Goal: Information Seeking & Learning: Learn about a topic

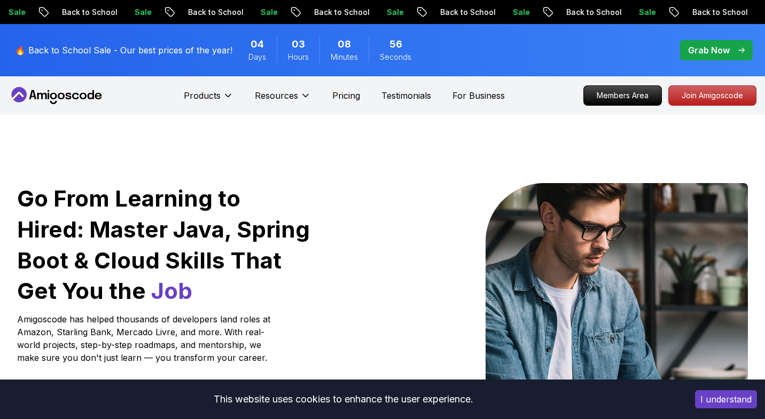
click at [732, 401] on button "I understand" at bounding box center [726, 399] width 62 height 18
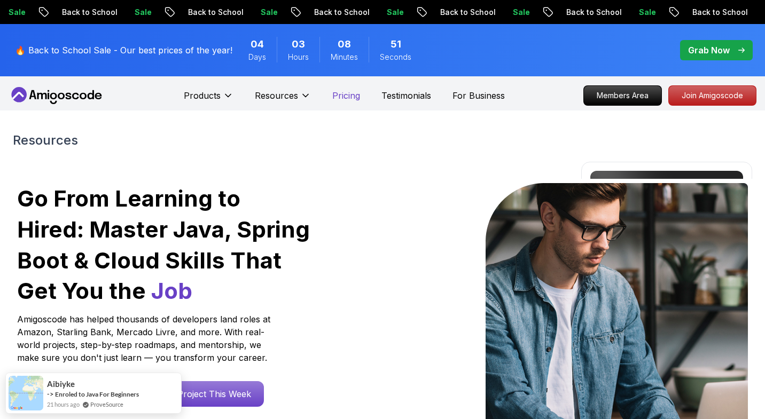
click at [344, 99] on p "Pricing" at bounding box center [346, 95] width 28 height 13
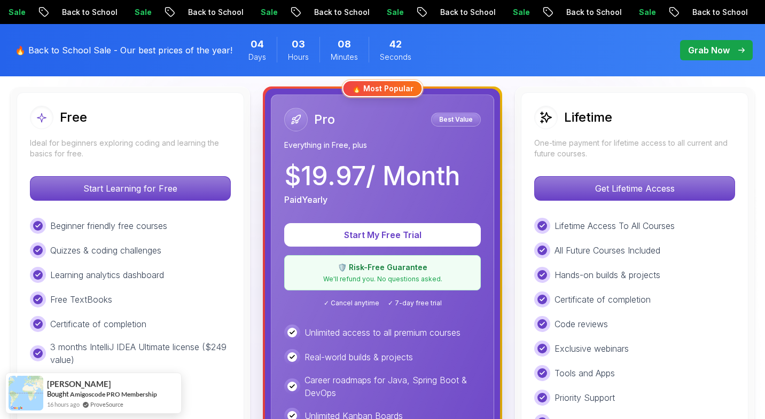
scroll to position [330, 0]
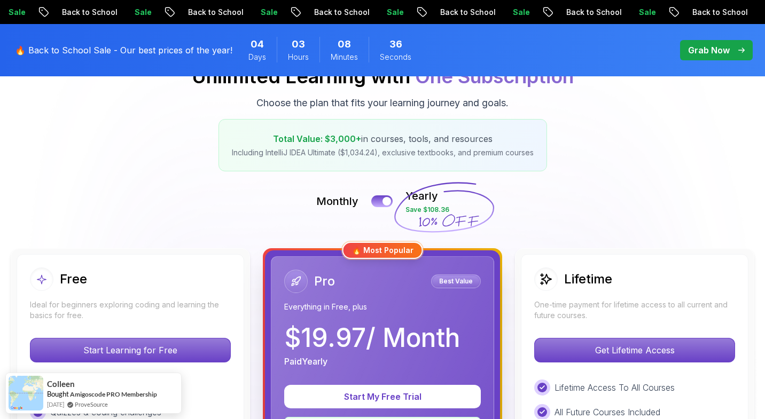
scroll to position [0, 0]
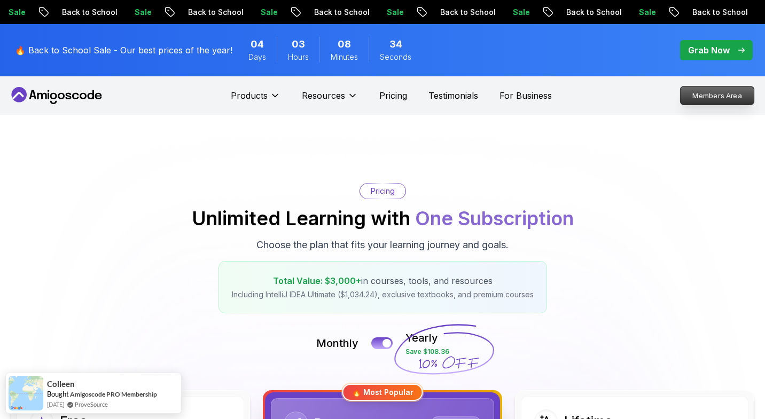
click at [691, 99] on p "Members Area" at bounding box center [717, 96] width 74 height 18
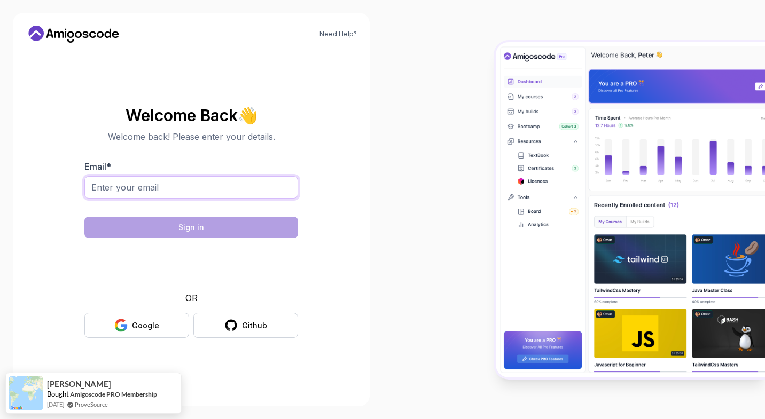
click at [149, 187] on input "Email *" at bounding box center [191, 187] width 214 height 22
type input "awab228@yahoo.com"
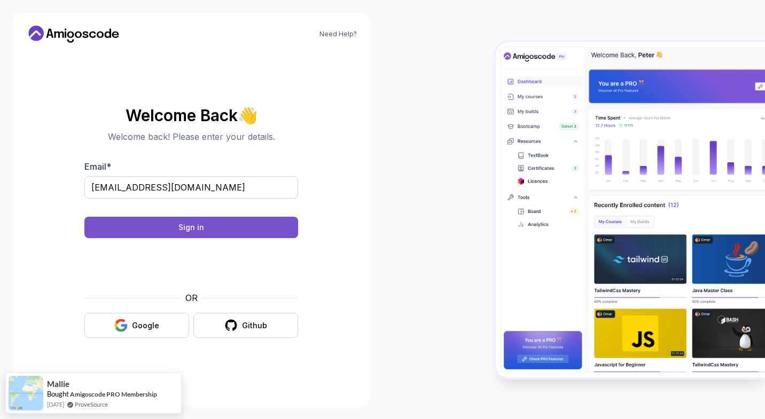
click at [287, 228] on button "Sign in" at bounding box center [191, 227] width 214 height 21
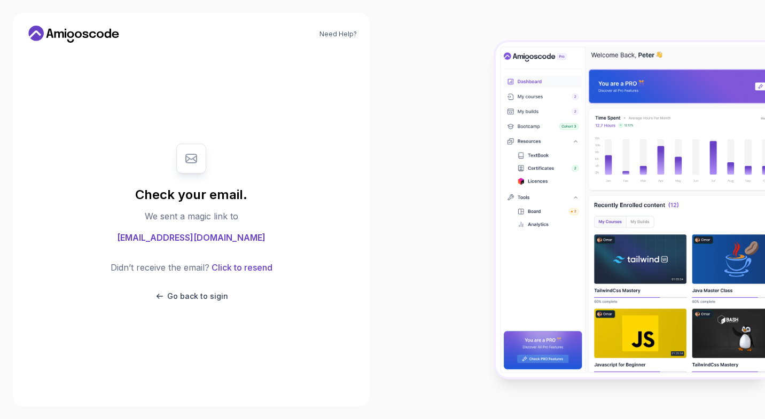
click at [230, 297] on div "Go back to sigin" at bounding box center [192, 296] width 162 height 11
click at [206, 296] on p "Go back to sigin" at bounding box center [197, 296] width 61 height 11
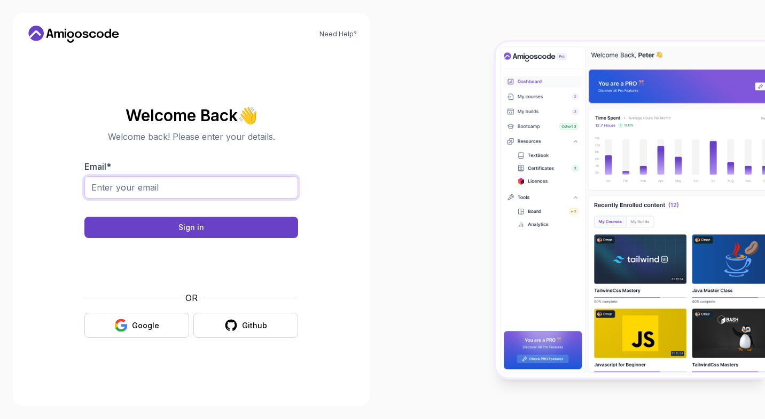
click at [205, 192] on input "Email *" at bounding box center [191, 187] width 214 height 22
type input "awab228@yahoo.com"
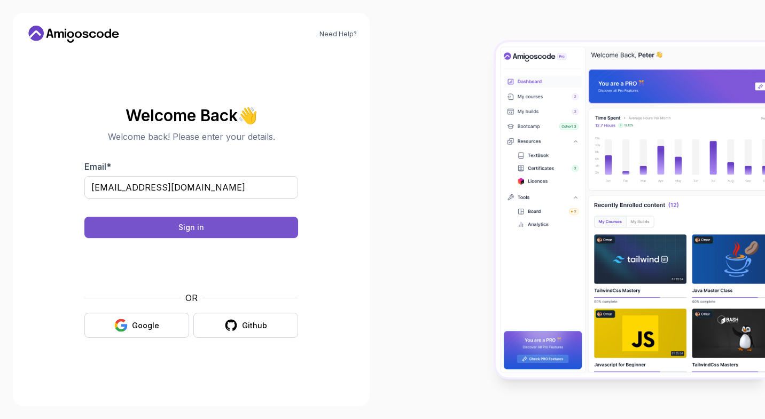
click at [281, 234] on button "Sign in" at bounding box center [191, 227] width 214 height 21
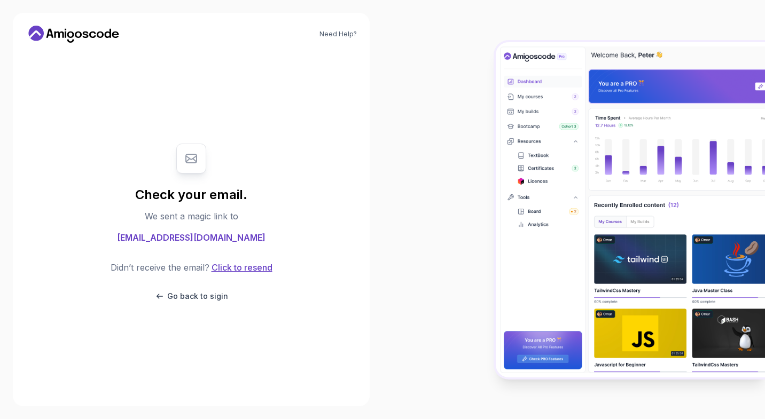
click at [270, 268] on button "Click to resend" at bounding box center [240, 267] width 63 height 13
click at [92, 44] on div "Need Help? Check your email. We sent a magic link to awab228@yahoo.com Didn’t r…" at bounding box center [191, 210] width 357 height 394
click at [87, 40] on icon at bounding box center [74, 34] width 96 height 17
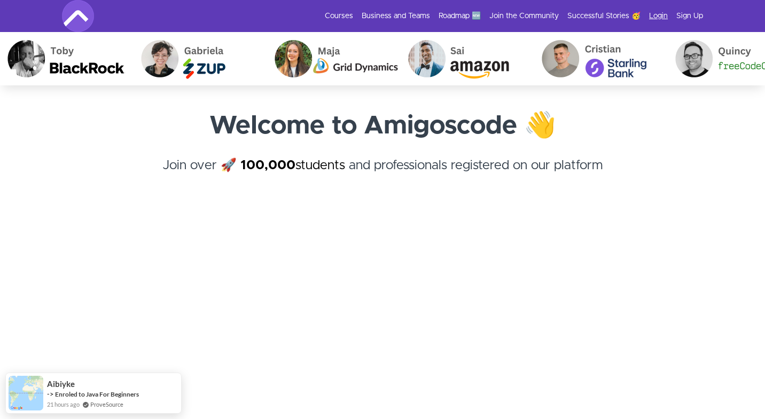
click at [655, 12] on link "Login" at bounding box center [658, 16] width 19 height 11
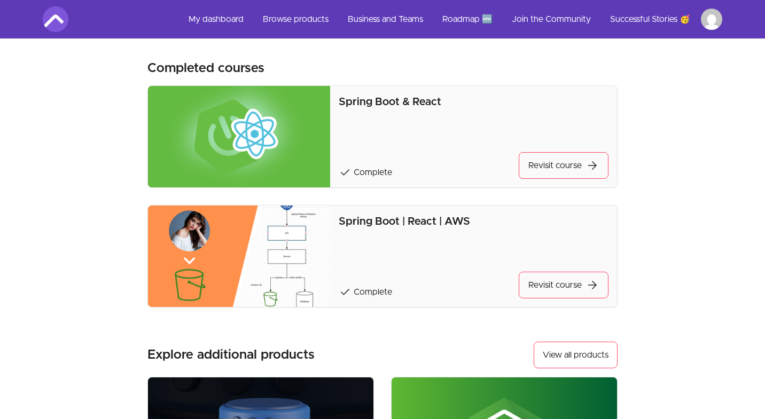
scroll to position [886, 0]
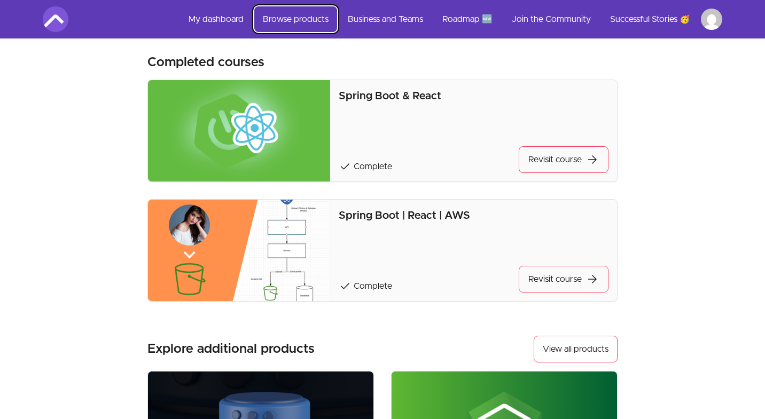
click at [315, 24] on link "Browse products" at bounding box center [295, 19] width 83 height 26
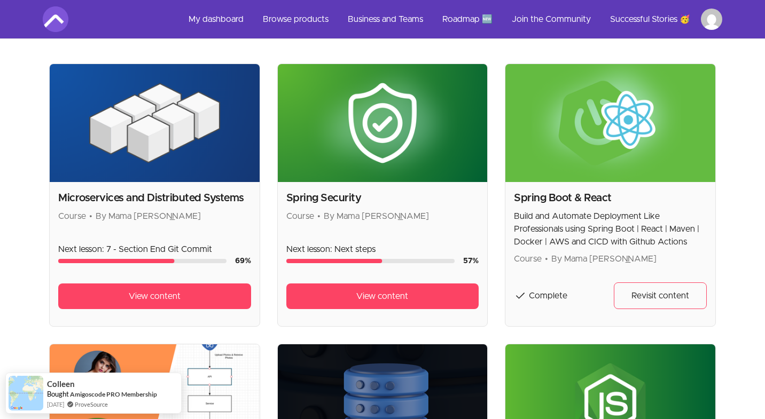
scroll to position [210, 0]
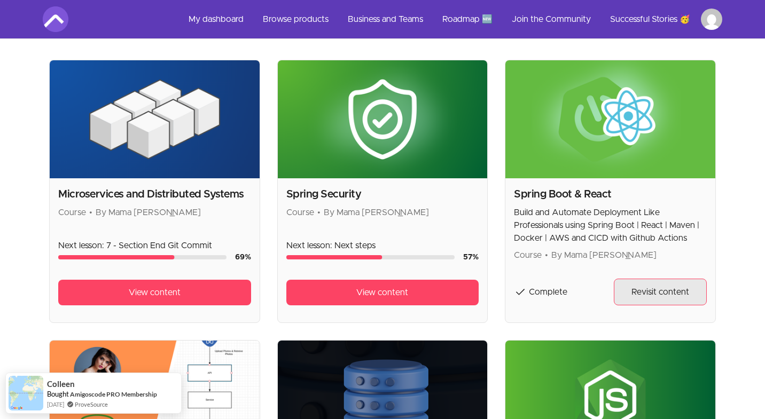
click at [649, 301] on link "Revisit content" at bounding box center [660, 292] width 93 height 27
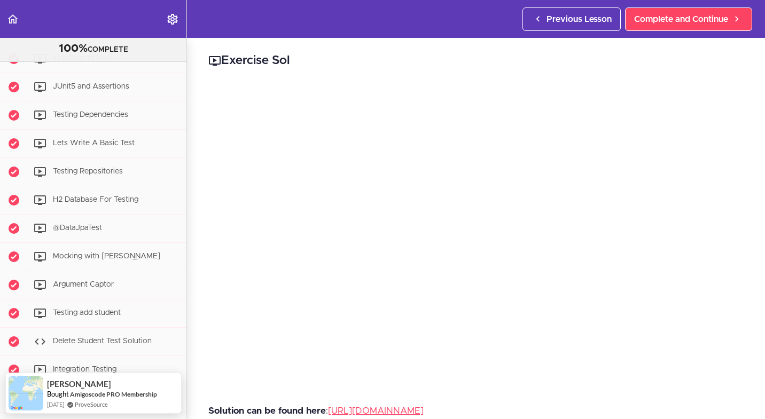
scroll to position [3472, 0]
click at [424, 411] on link "[URL][DOMAIN_NAME]" at bounding box center [376, 410] width 96 height 9
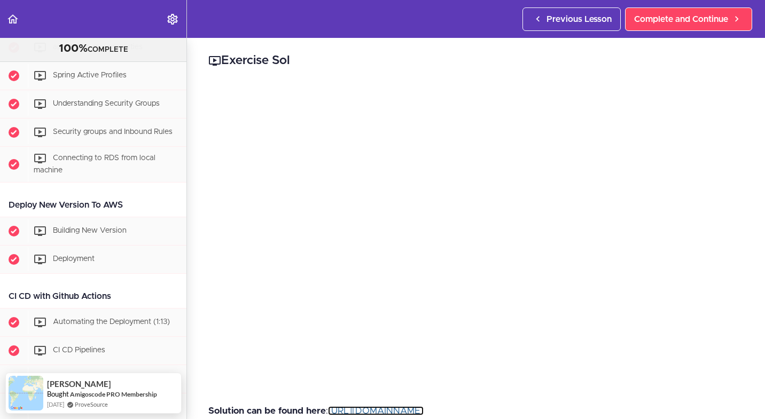
scroll to position [2715, 0]
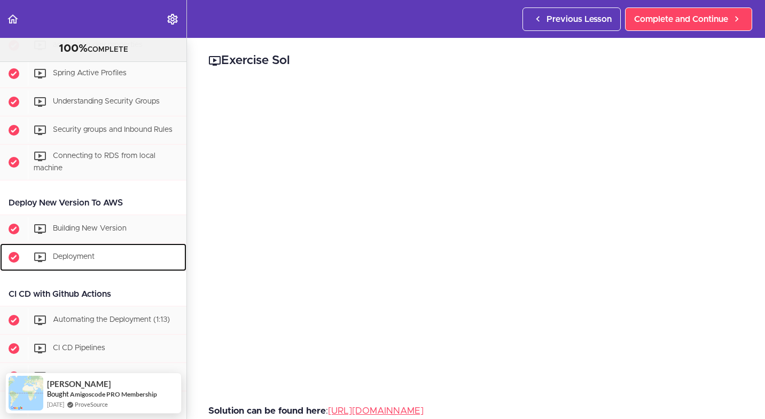
click at [122, 254] on div "Deployment" at bounding box center [107, 258] width 159 height 24
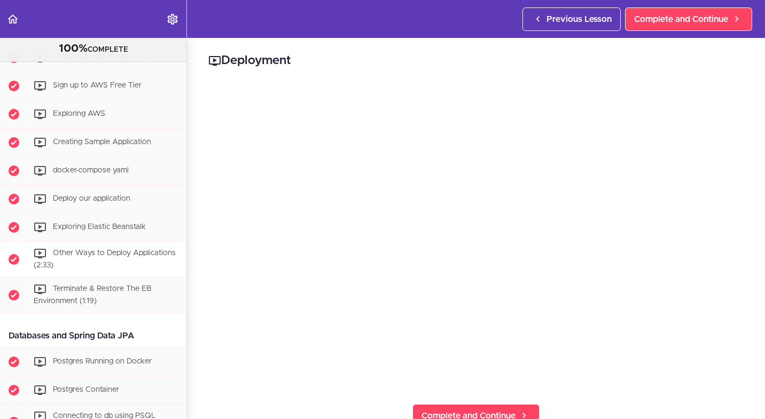
scroll to position [1364, 0]
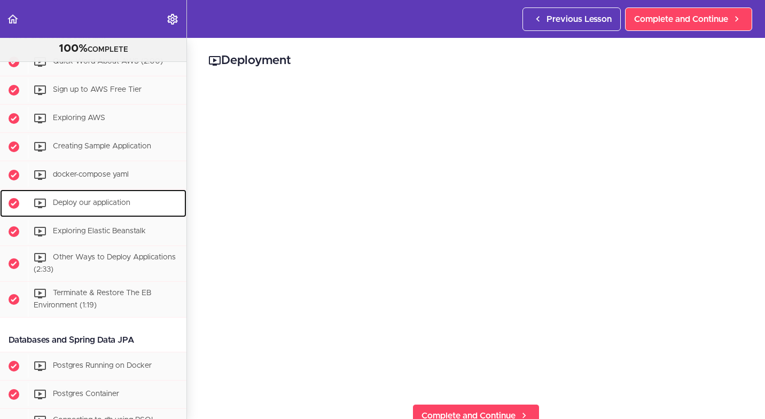
click at [137, 202] on div "Deploy our application" at bounding box center [107, 204] width 159 height 24
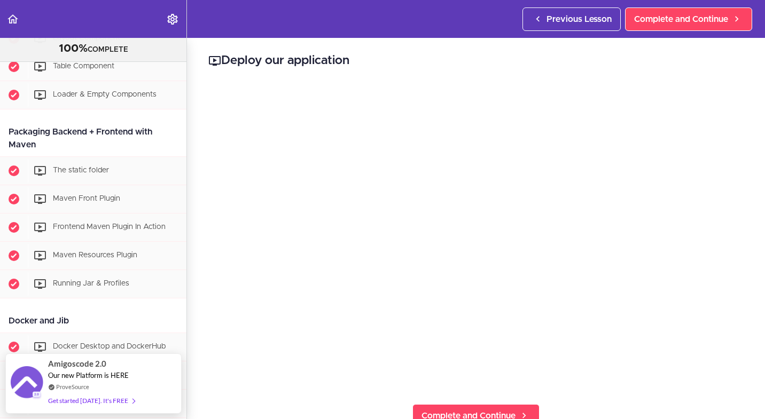
scroll to position [819, 0]
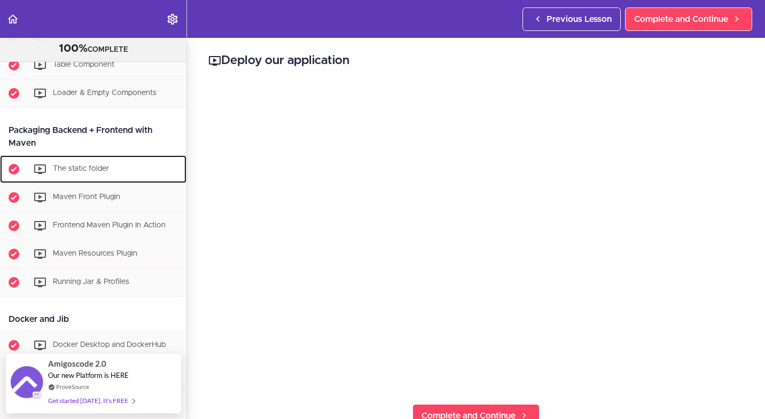
click at [124, 178] on div "The static folder" at bounding box center [107, 170] width 159 height 24
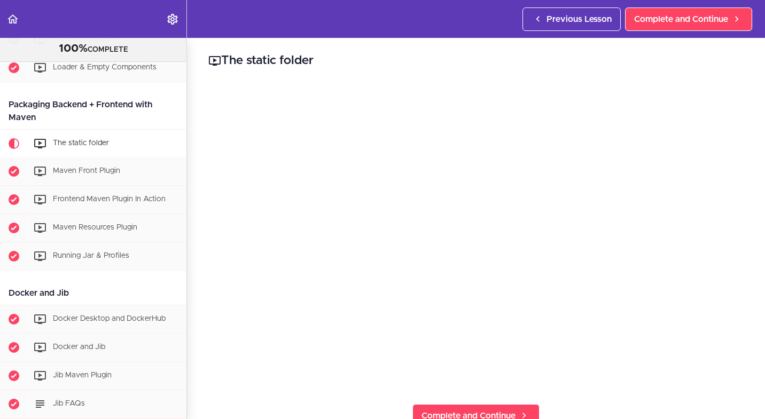
scroll to position [847, 0]
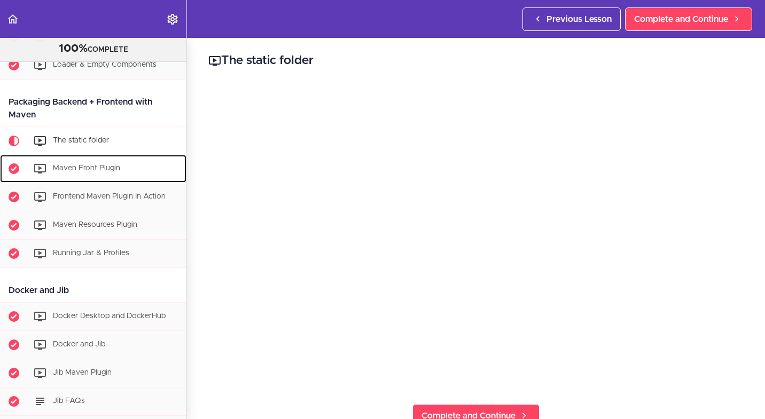
click at [153, 171] on div "Maven Front Plugin" at bounding box center [107, 169] width 159 height 24
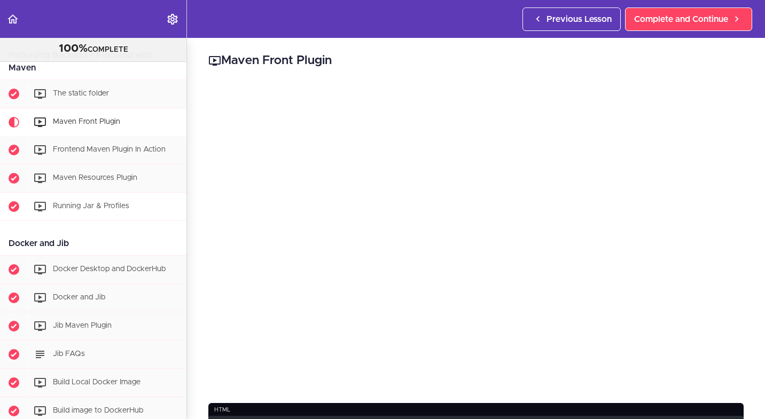
scroll to position [891, 0]
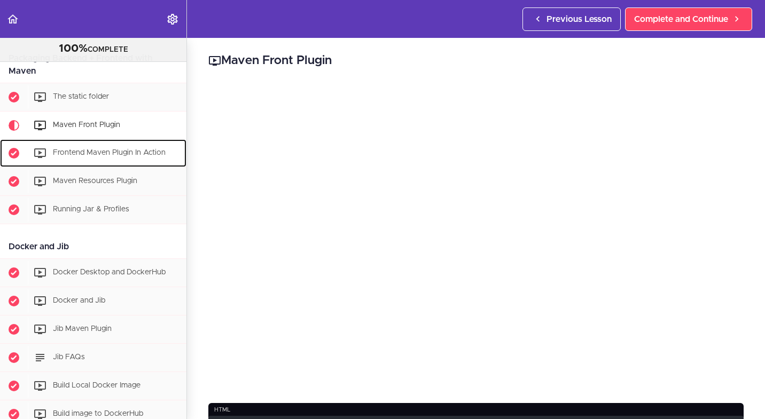
click at [144, 147] on div "Frontend Maven Plugin In Action" at bounding box center [107, 154] width 159 height 24
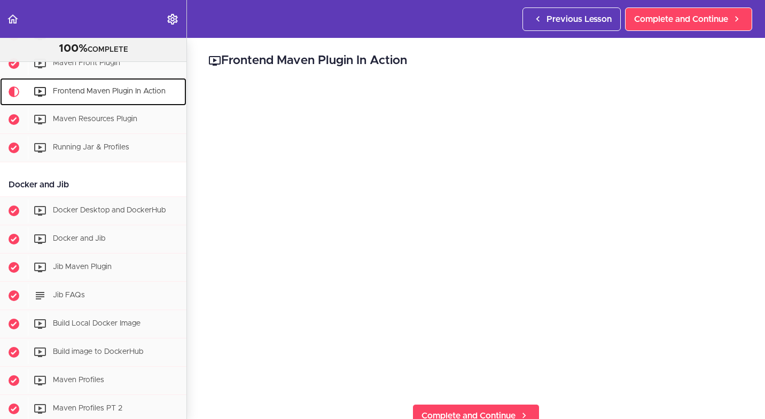
scroll to position [953, 0]
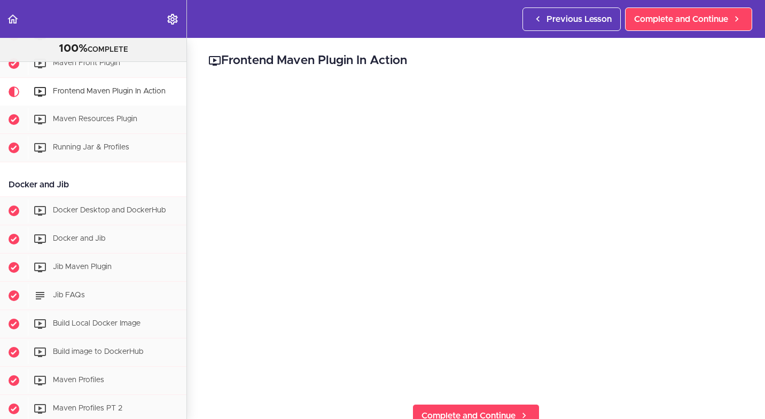
click at [596, 69] on h2 "Frontend Maven Plugin In Action" at bounding box center [475, 61] width 535 height 18
click at [149, 124] on div "Maven Resources Plugin" at bounding box center [107, 120] width 159 height 24
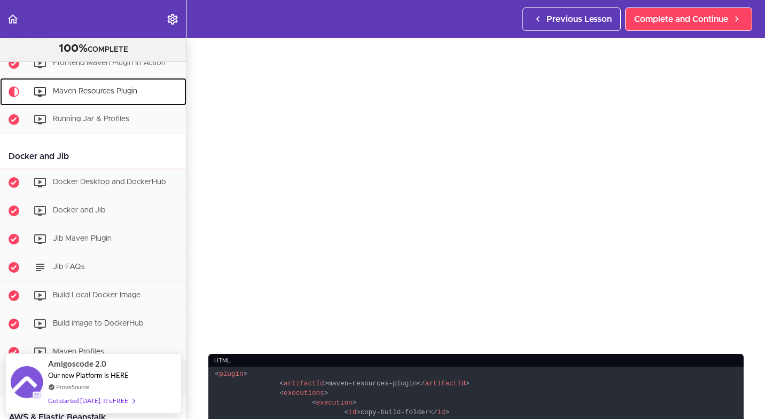
scroll to position [27, 0]
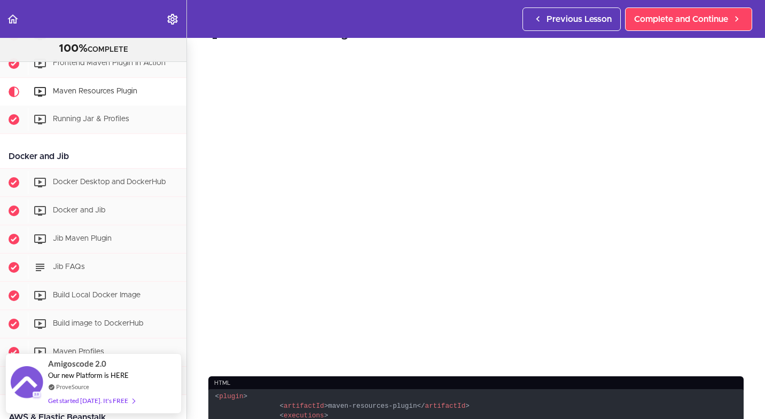
click at [755, 208] on div "Maven Resources Plugin html < plugin > < artifactId > maven-resources-plugin </…" at bounding box center [476, 201] width 578 height 381
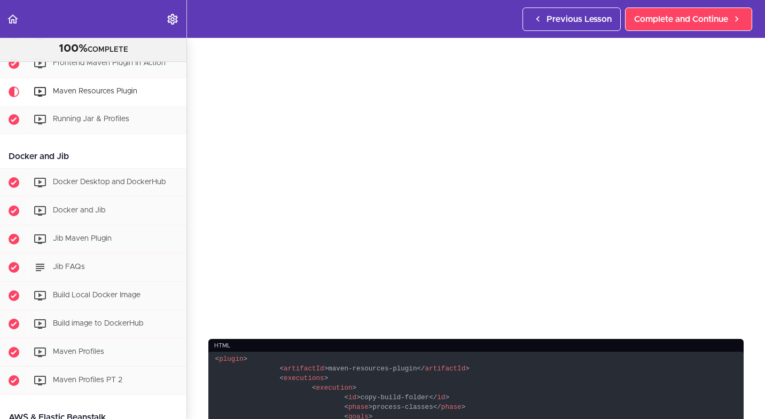
scroll to position [66, 0]
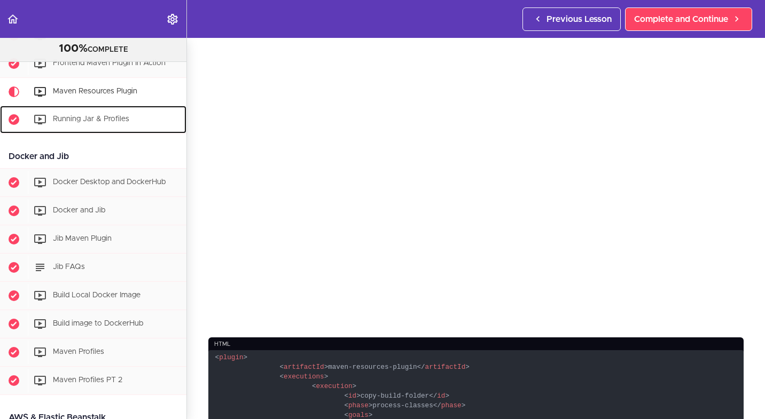
click at [122, 125] on div "Running Jar & Profiles" at bounding box center [107, 120] width 159 height 24
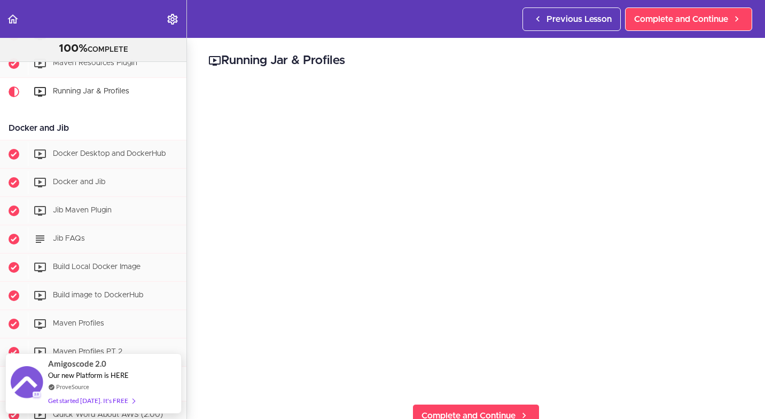
click at [716, 401] on div "Running Jar & Profiles Complete and Continue 1 - Follow us on LinkedIn 2 - Subs…" at bounding box center [476, 228] width 578 height 381
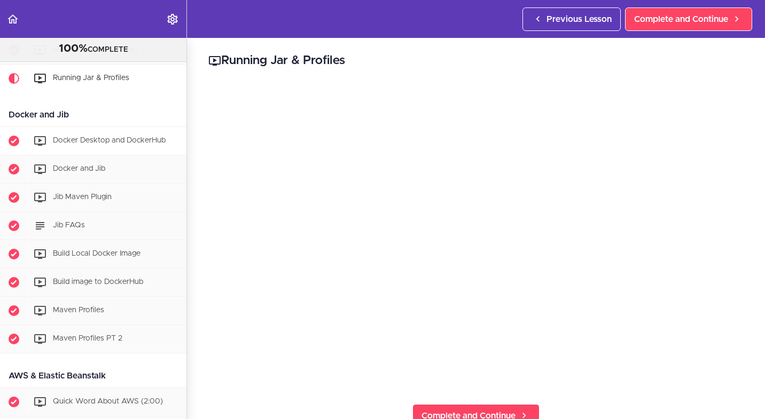
scroll to position [1024, 0]
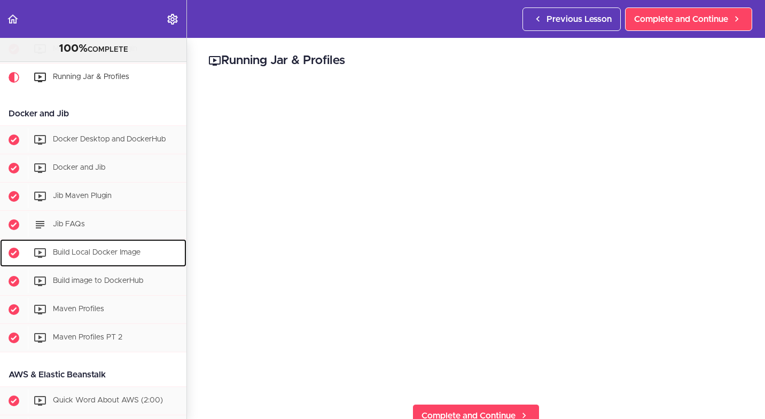
click at [132, 256] on span "Build Local Docker Image" at bounding box center [97, 252] width 88 height 7
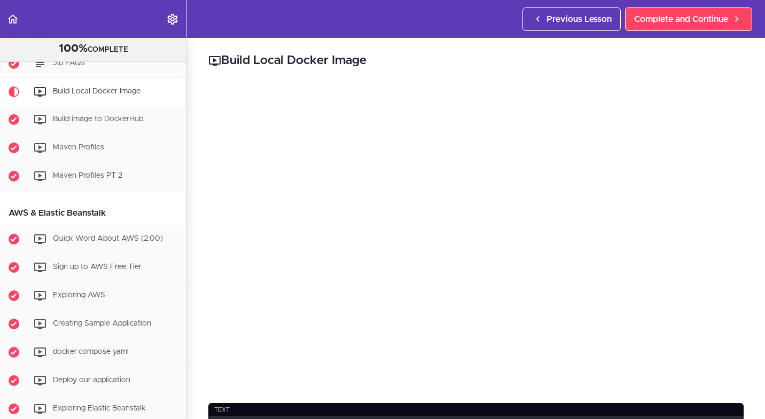
click at [760, 246] on div "Build Local Docker Image text If -Djib.to.image=fullstack:v1 does not work try …" at bounding box center [476, 228] width 578 height 381
